Goal: Task Accomplishment & Management: Use online tool/utility

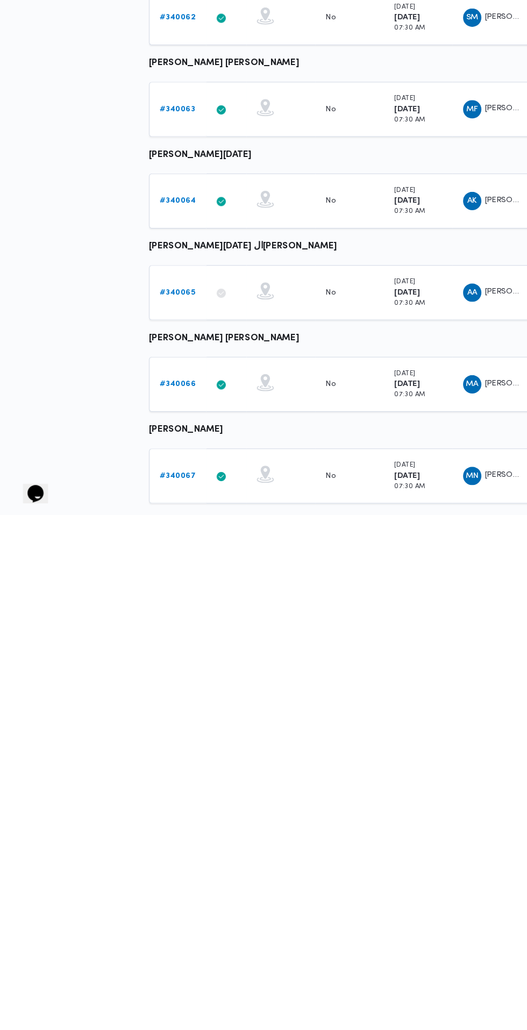
click at [56, 722] on div "Filter by 1 Branch: [PERSON_NAME] فرع الاسكندريه [DATE] → [DATE] Group By Drive…" at bounding box center [257, 671] width 527 height 1286
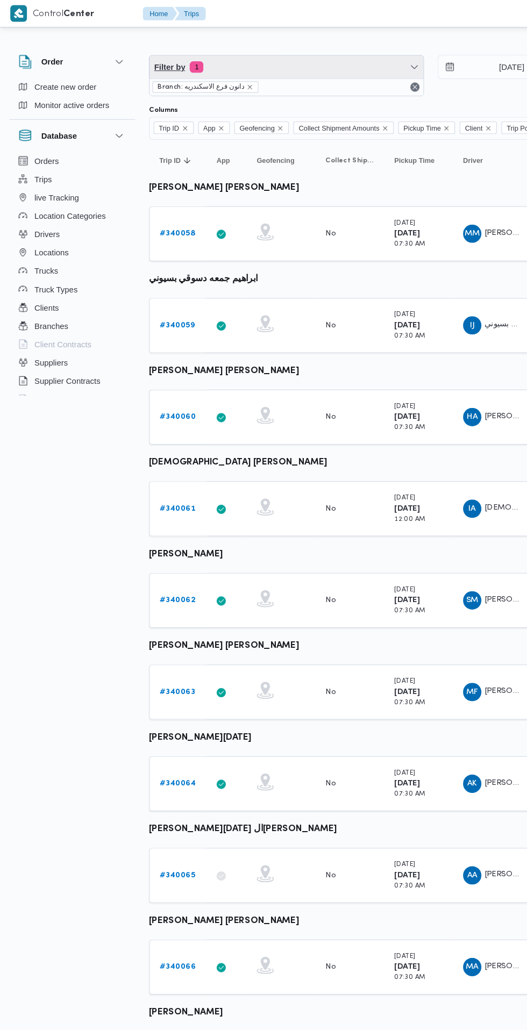
click at [282, 58] on span "Filter by 1" at bounding box center [268, 62] width 257 height 21
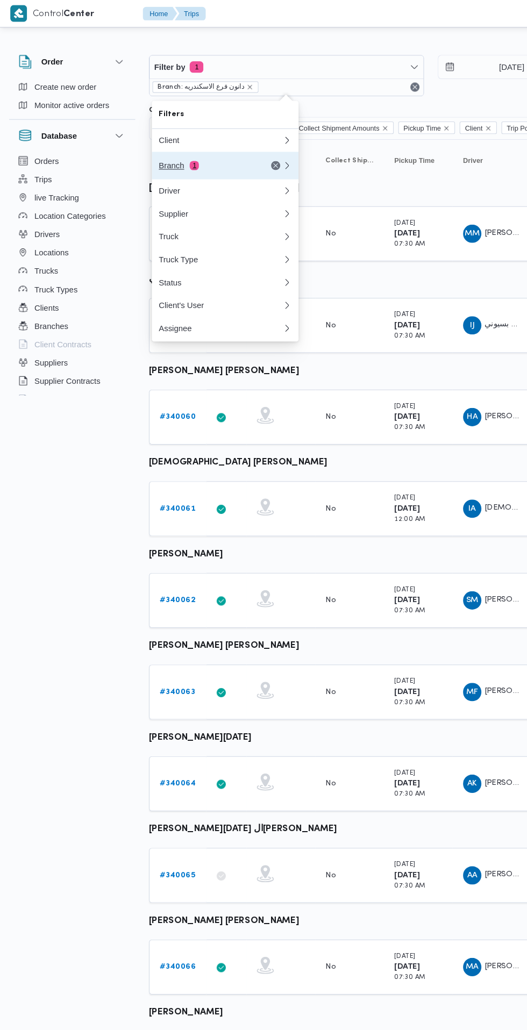
click at [199, 160] on div "Branch 1" at bounding box center [194, 155] width 90 height 9
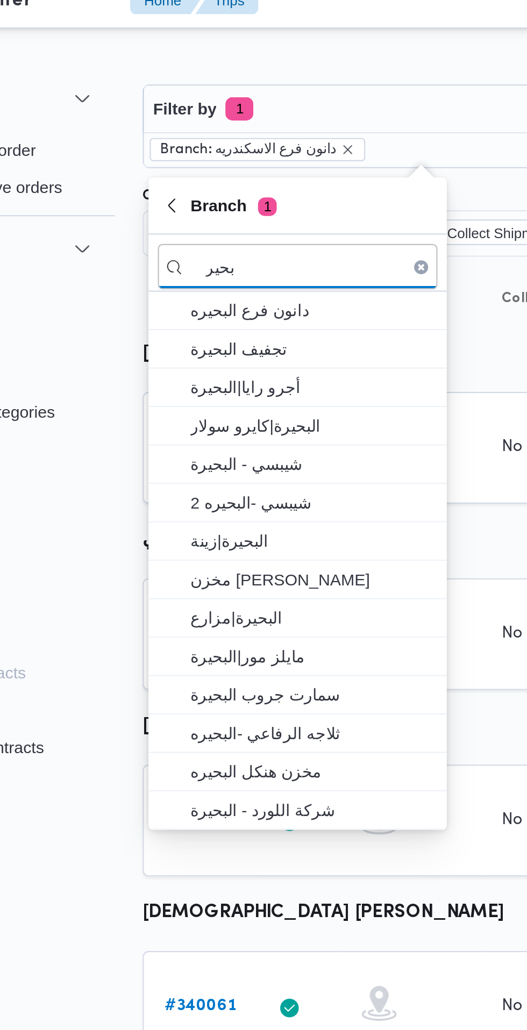
type input "بحير"
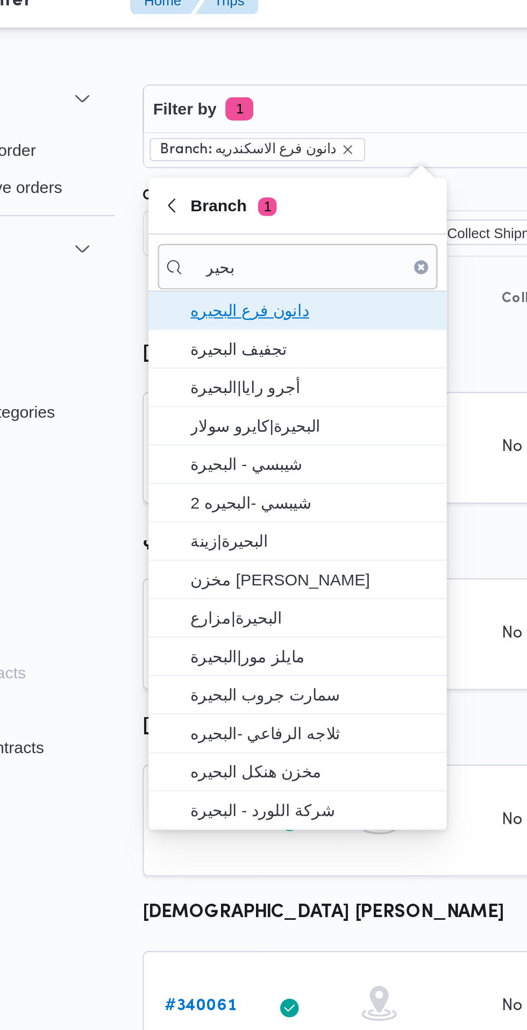
click at [239, 156] on span "دانون فرع البحيره" at bounding box center [218, 155] width 112 height 13
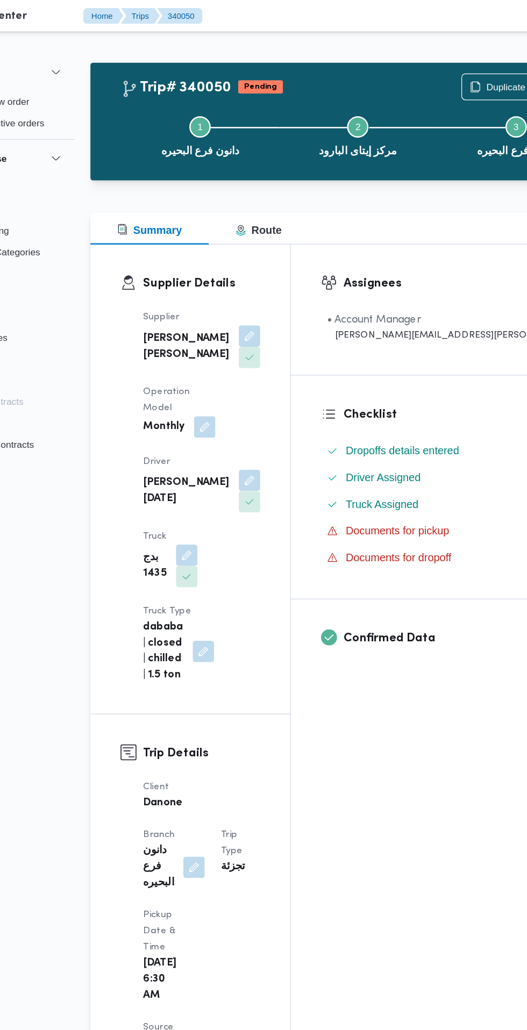
click at [259, 378] on button "button" at bounding box center [267, 386] width 17 height 17
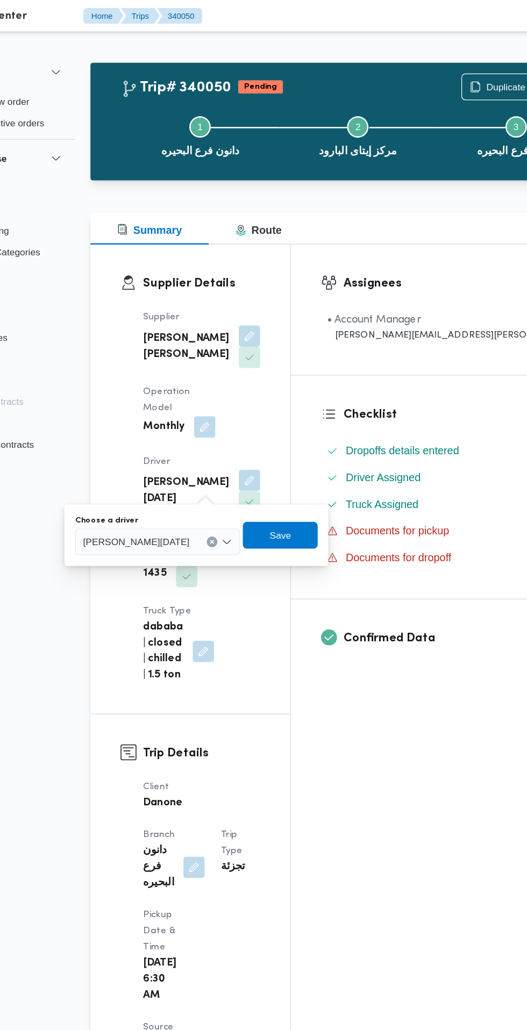
click at [210, 434] on span "[PERSON_NAME][DATE]" at bounding box center [176, 435] width 85 height 12
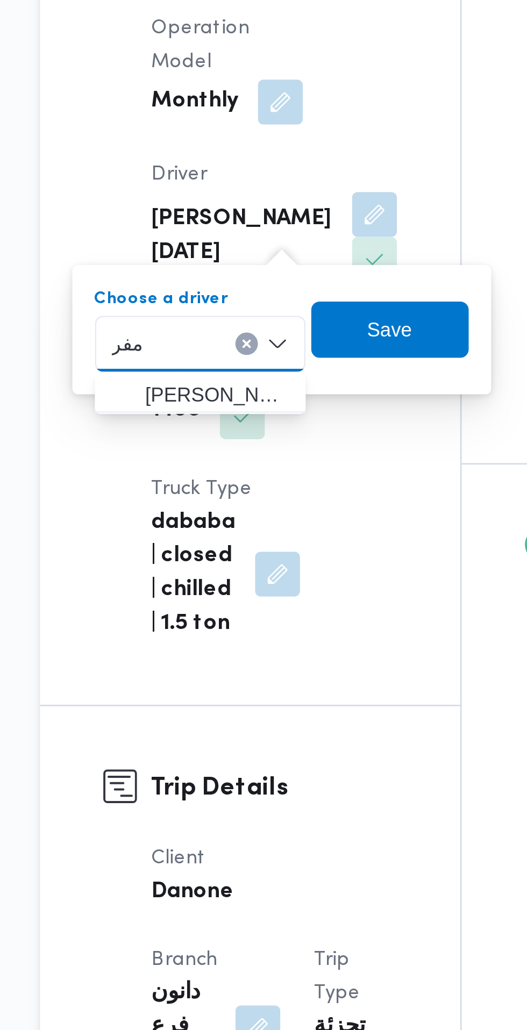
type input "مفر"
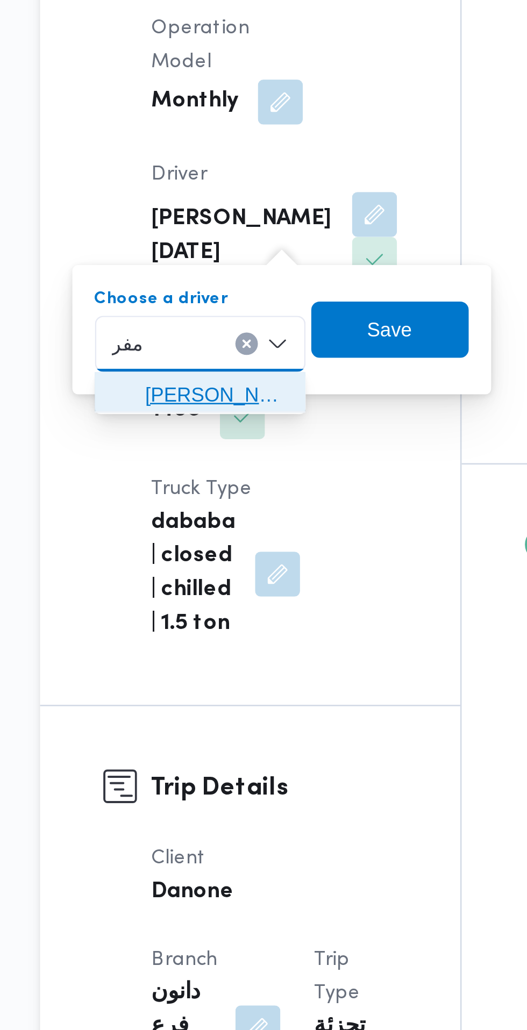
click at [221, 457] on span "[PERSON_NAME] ح [PERSON_NAME]" at bounding box center [207, 455] width 55 height 13
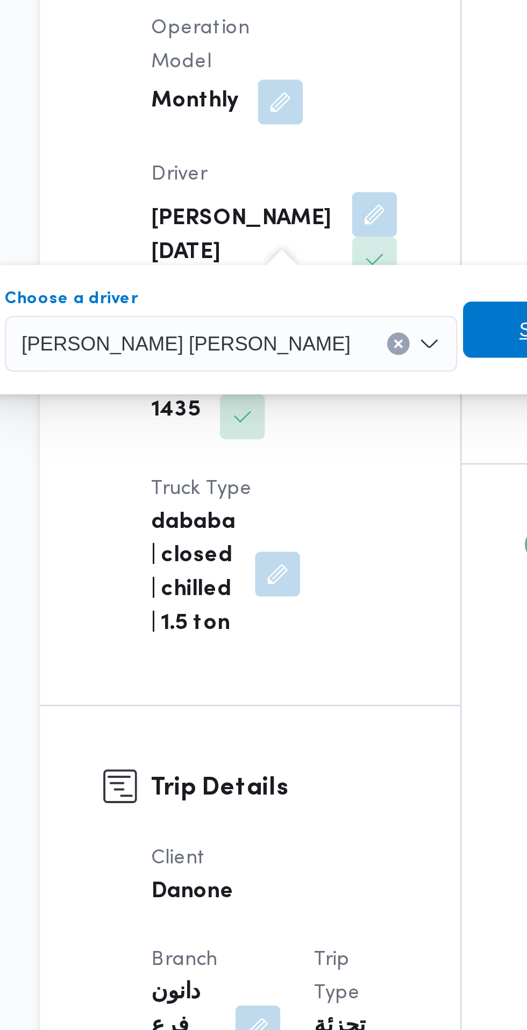
click at [323, 435] on span "Save" at bounding box center [331, 430] width 17 height 13
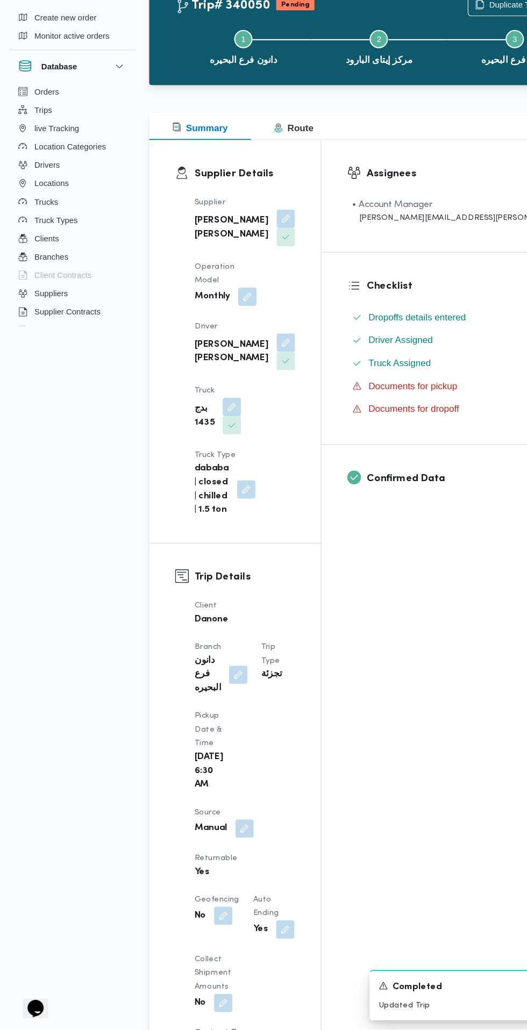
scroll to position [27, 0]
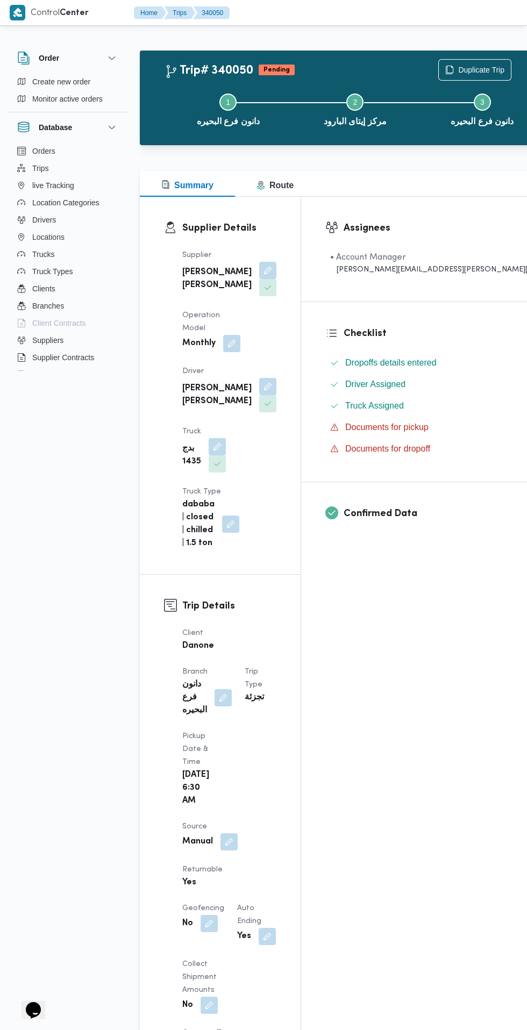
click at [233, 833] on button "button" at bounding box center [228, 841] width 17 height 17
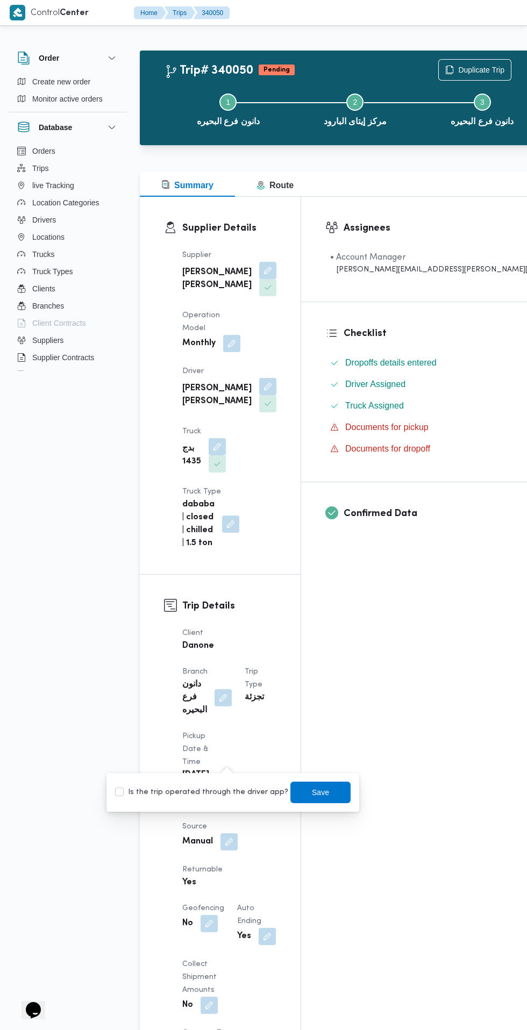
click at [222, 793] on label "Is the trip operated through the driver app?" at bounding box center [201, 792] width 173 height 13
checkbox input "true"
click at [312, 792] on span "Save" at bounding box center [320, 792] width 17 height 13
